Goal: Task Accomplishment & Management: Manage account settings

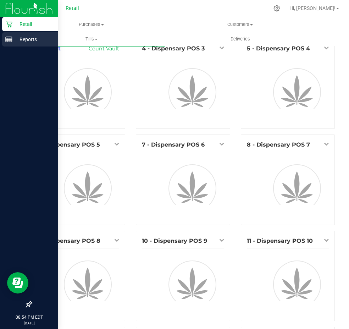
click at [11, 38] on icon at bounding box center [8, 39] width 7 height 7
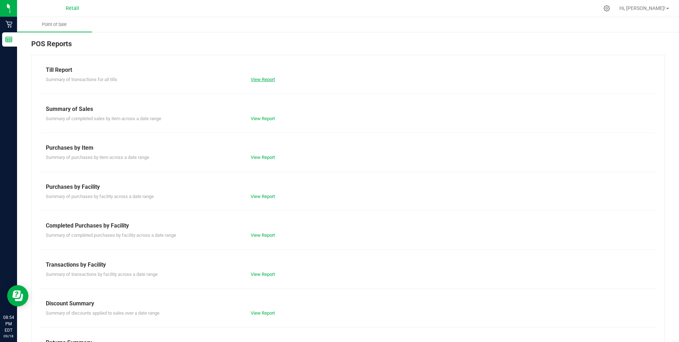
click at [268, 81] on link "View Report" at bounding box center [263, 79] width 24 height 5
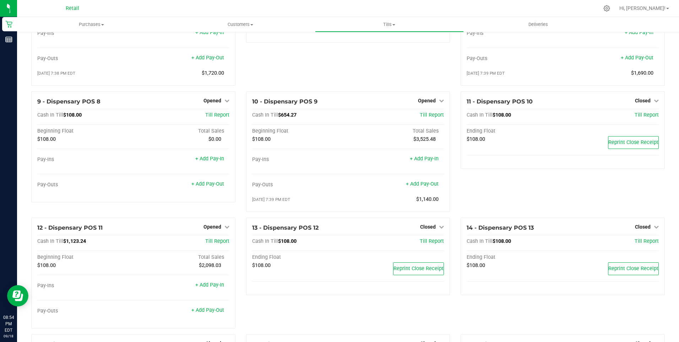
scroll to position [249, 0]
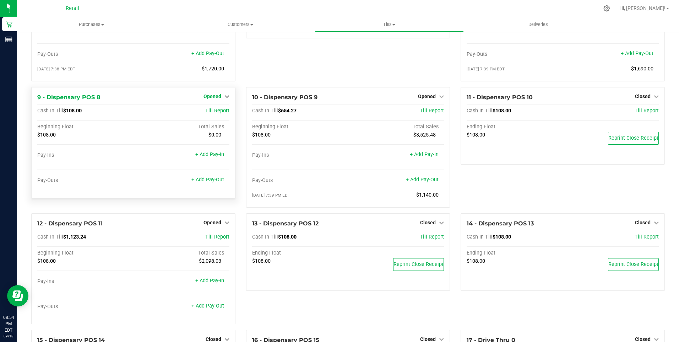
click at [217, 99] on span "Opened" at bounding box center [212, 96] width 18 height 6
click at [215, 114] on link "Close Till" at bounding box center [212, 111] width 19 height 6
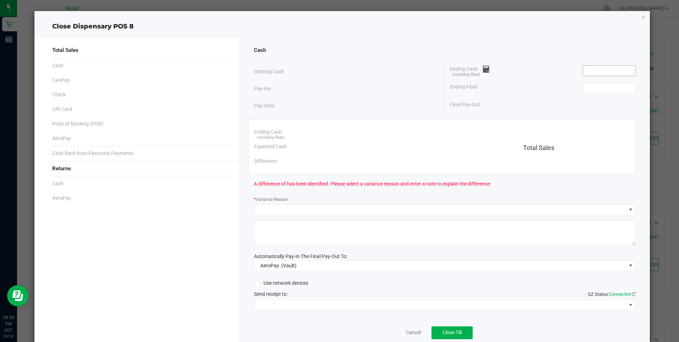
click at [598, 70] on input at bounding box center [609, 71] width 52 height 10
type input "$108.00"
click at [601, 88] on input at bounding box center [609, 88] width 52 height 10
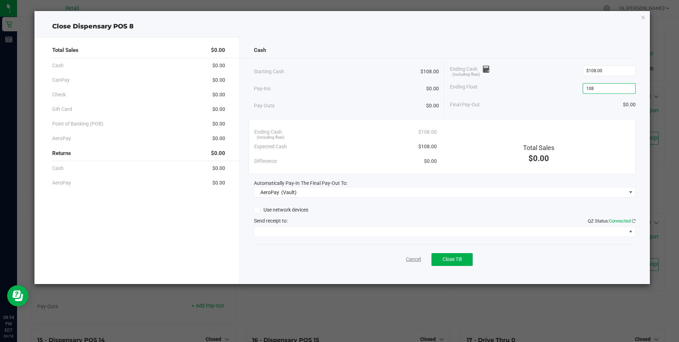
type input "$108.00"
click at [417, 262] on link "Cancel" at bounding box center [413, 258] width 15 height 7
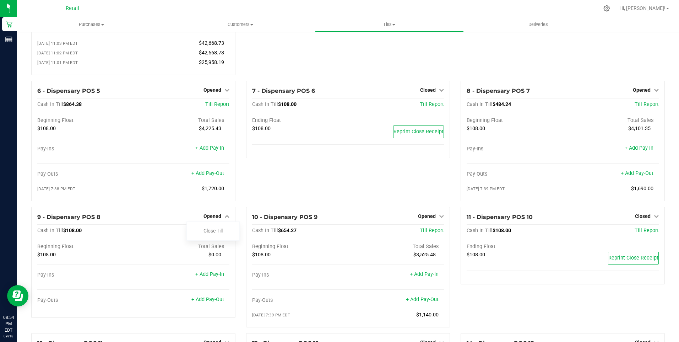
scroll to position [142, 0]
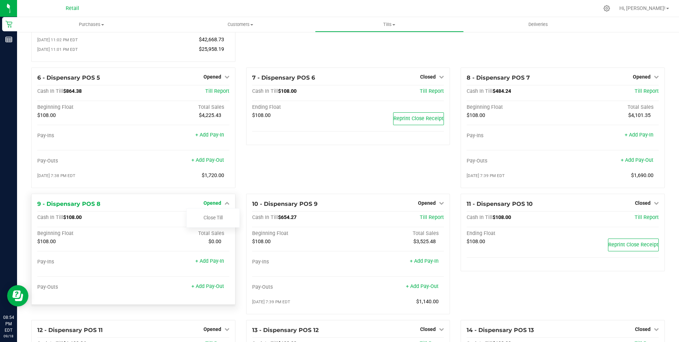
click at [213, 206] on span "Opened" at bounding box center [212, 203] width 18 height 6
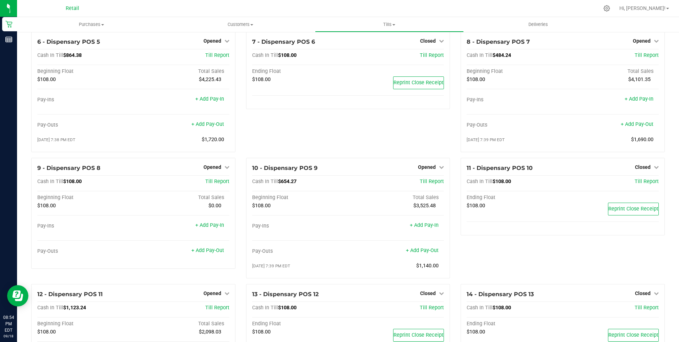
scroll to position [213, 0]
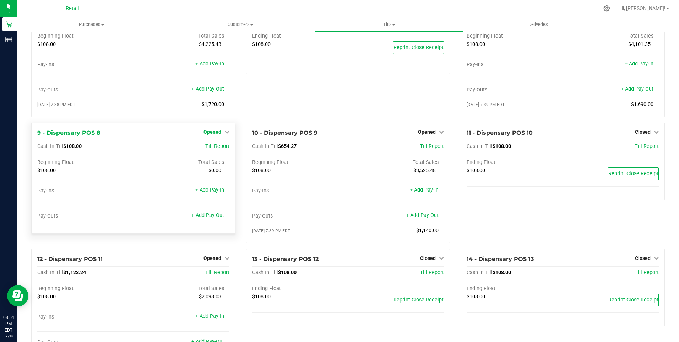
click at [226, 134] on icon at bounding box center [226, 131] width 5 height 5
click at [210, 149] on link "Close Till" at bounding box center [212, 146] width 19 height 6
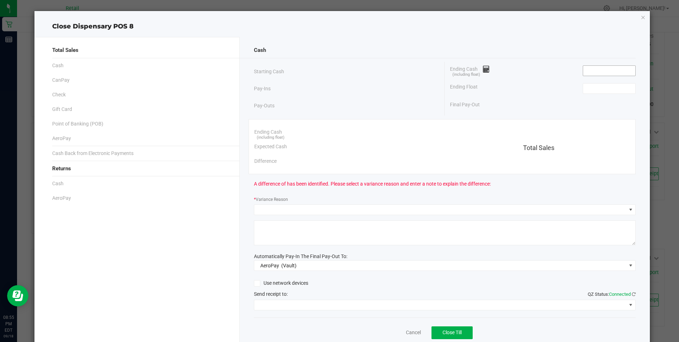
click at [598, 71] on input at bounding box center [609, 71] width 52 height 10
type input "$108.00"
click at [589, 90] on input at bounding box center [609, 88] width 52 height 10
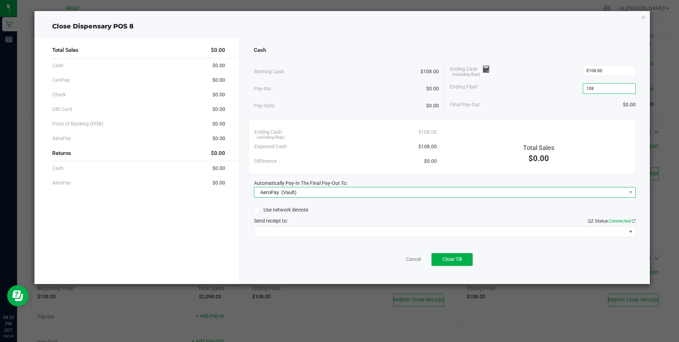
type input "$108.00"
click at [315, 192] on span "AeroPay (Vault)" at bounding box center [440, 192] width 372 height 10
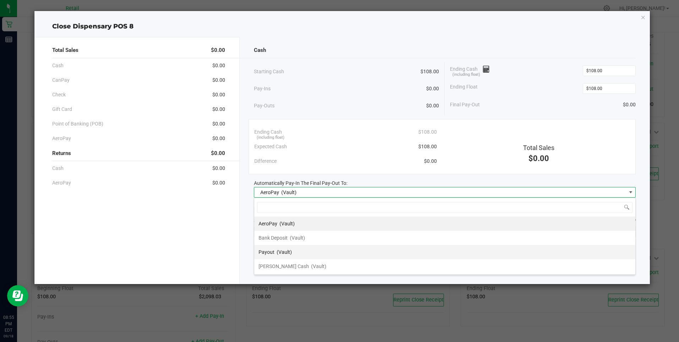
scroll to position [11, 382]
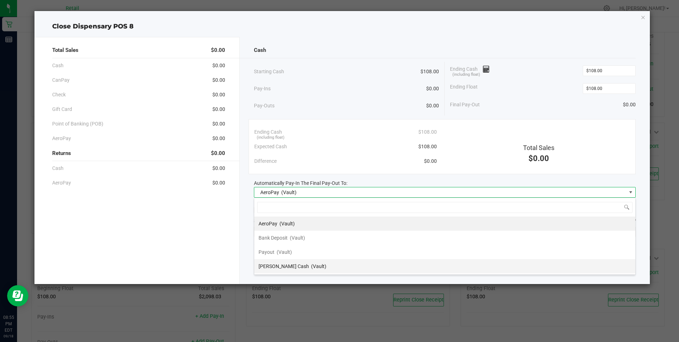
click at [287, 262] on div "[PERSON_NAME] Cash (Vault)" at bounding box center [292, 266] width 68 height 13
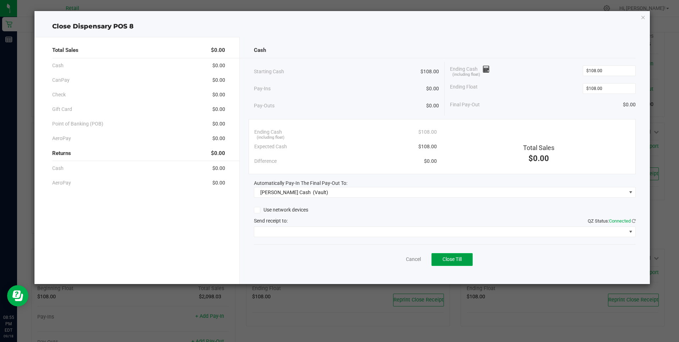
click at [447, 258] on span "Close Till" at bounding box center [451, 259] width 19 height 6
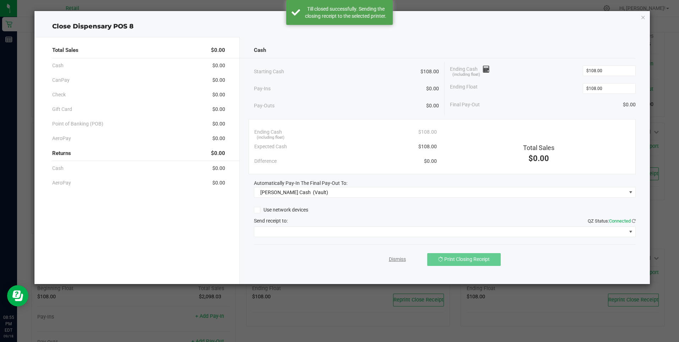
click at [402, 260] on link "Dismiss" at bounding box center [397, 258] width 17 height 7
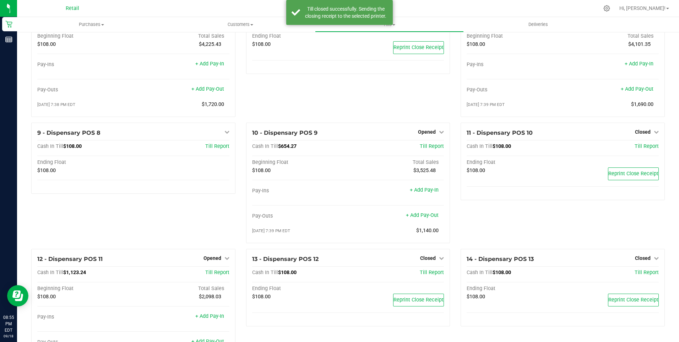
scroll to position [0, 0]
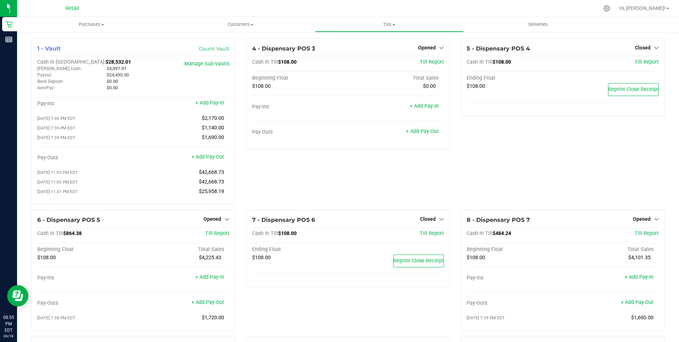
click at [241, 160] on div "4 - Dispensary POS 3 Opened Close Till Cash In Till $108.00 Till Report Beginni…" at bounding box center [348, 123] width 215 height 171
click at [236, 47] on div "1 - Vault Count Vault Cash In Vault: $28,532.01 [PERSON_NAME] Cash: $4,097.01 P…" at bounding box center [133, 123] width 215 height 171
